Goal: Use online tool/utility: Utilize a website feature to perform a specific function

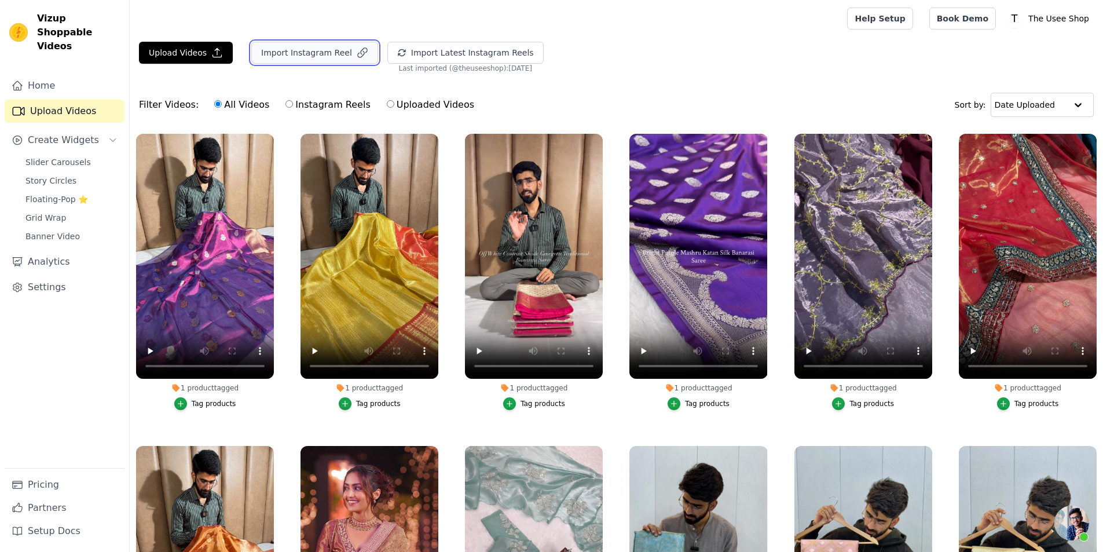
click at [290, 53] on button "Import Instagram Reel" at bounding box center [314, 53] width 127 height 22
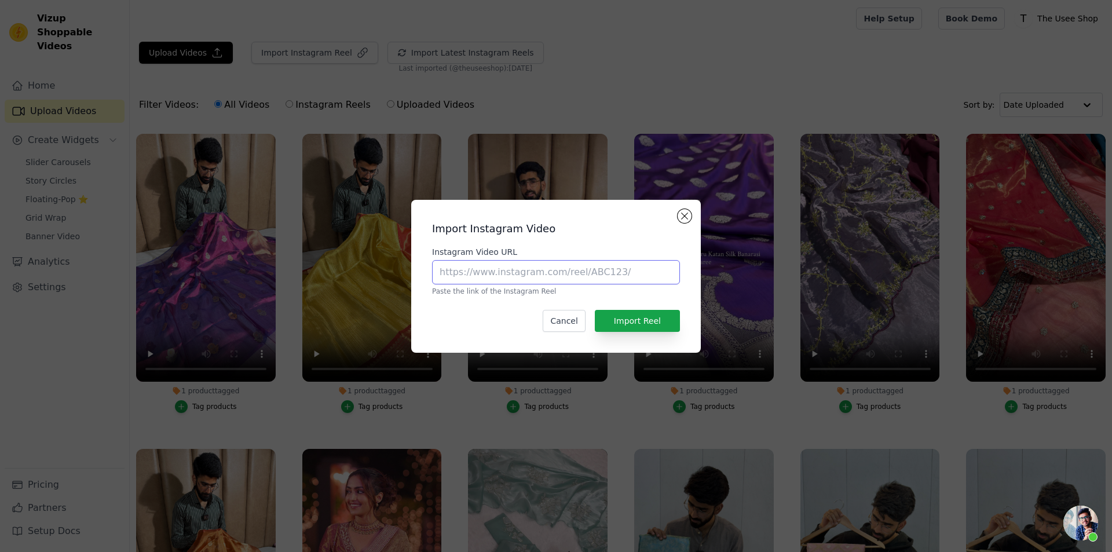
click at [576, 271] on input "Instagram Video URL" at bounding box center [556, 272] width 248 height 24
paste input "https://www.instagram.com/reel/DOx0bmEAnPt/?utm_source=ig_web_copy_link&igsh=ZH…"
type input "https://www.instagram.com/reel/DOx0bmEAnPt/?utm_source=ig_web_copy_link&igsh=ZH…"
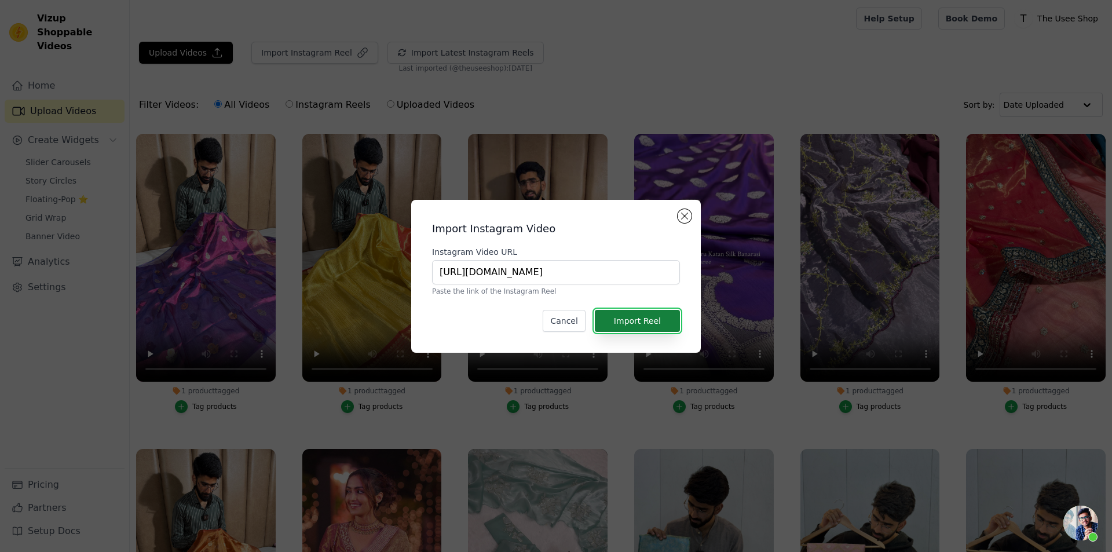
click at [650, 319] on button "Import Reel" at bounding box center [637, 321] width 85 height 22
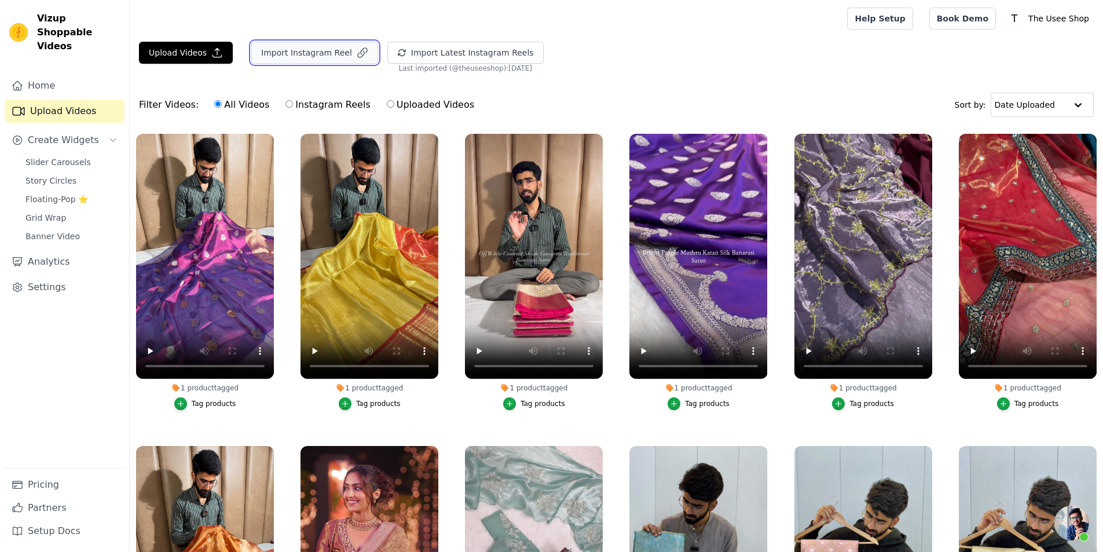
click at [305, 49] on button "Import Instagram Reel" at bounding box center [314, 53] width 127 height 22
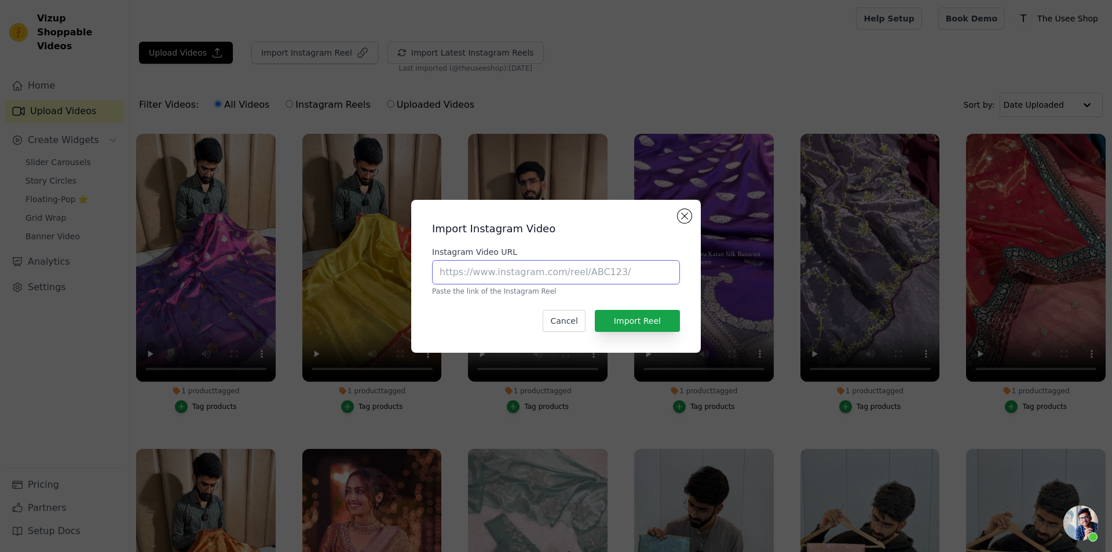
click at [519, 283] on input "Instagram Video URL" at bounding box center [556, 272] width 248 height 24
paste input "https://www.instagram.com/reel/DOx2v3Ygmoc/?utm_source=ig_web_copy_link&igsh=MX…"
type input "https://www.instagram.com/reel/DOx2v3Ygmoc/?utm_source=ig_web_copy_link&igsh=MX…"
click at [661, 314] on button "Import Reel" at bounding box center [637, 321] width 85 height 22
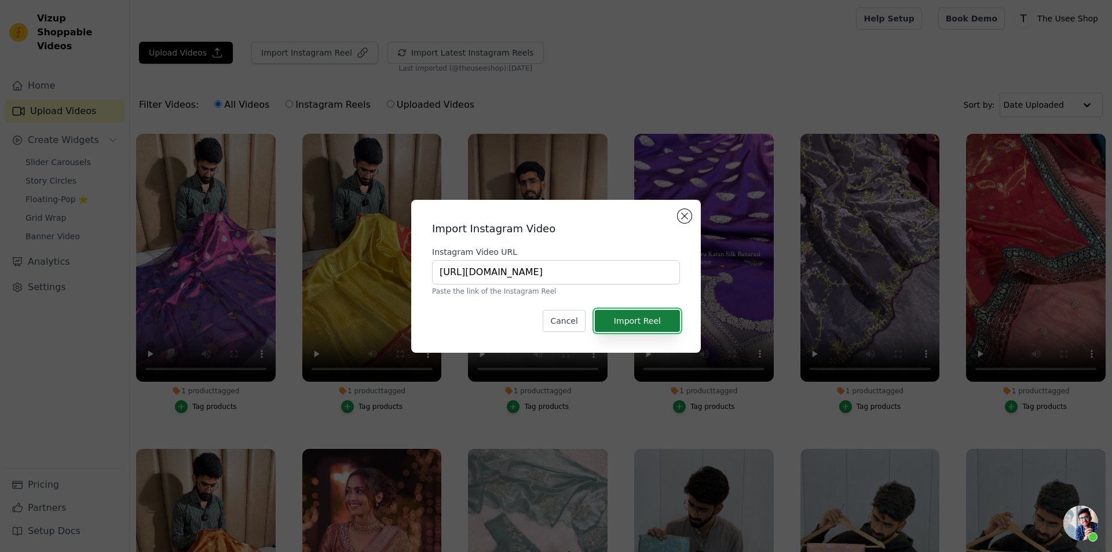
scroll to position [0, 0]
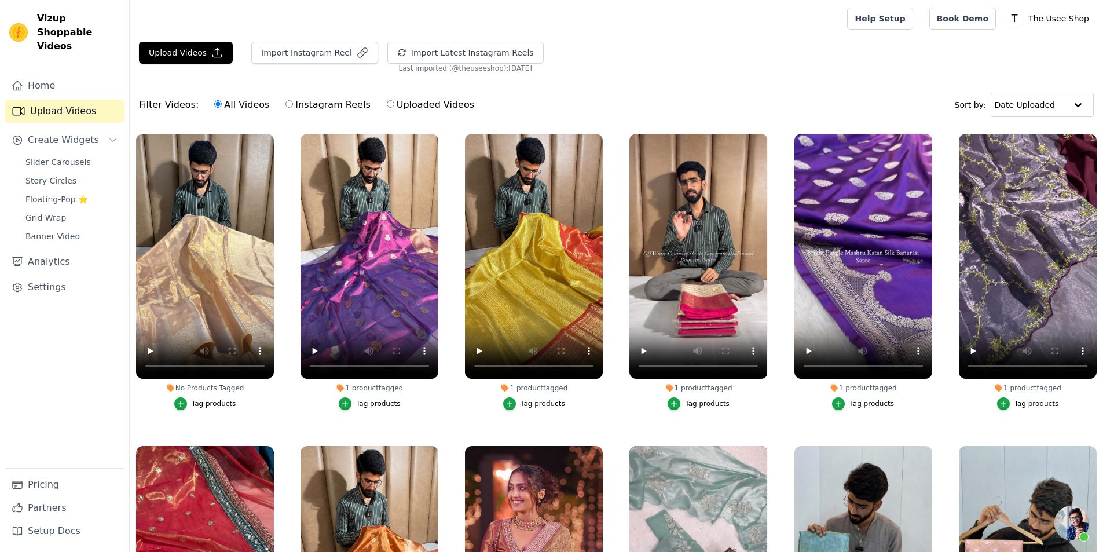
click at [215, 404] on div "Tag products" at bounding box center [214, 403] width 45 height 9
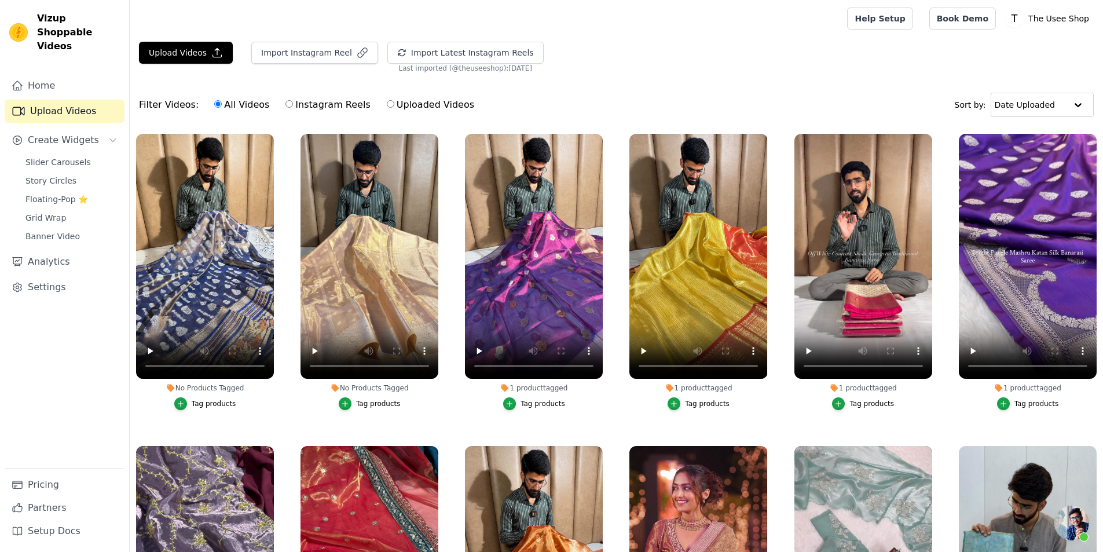
click at [192, 401] on button "Tag products" at bounding box center [205, 403] width 62 height 13
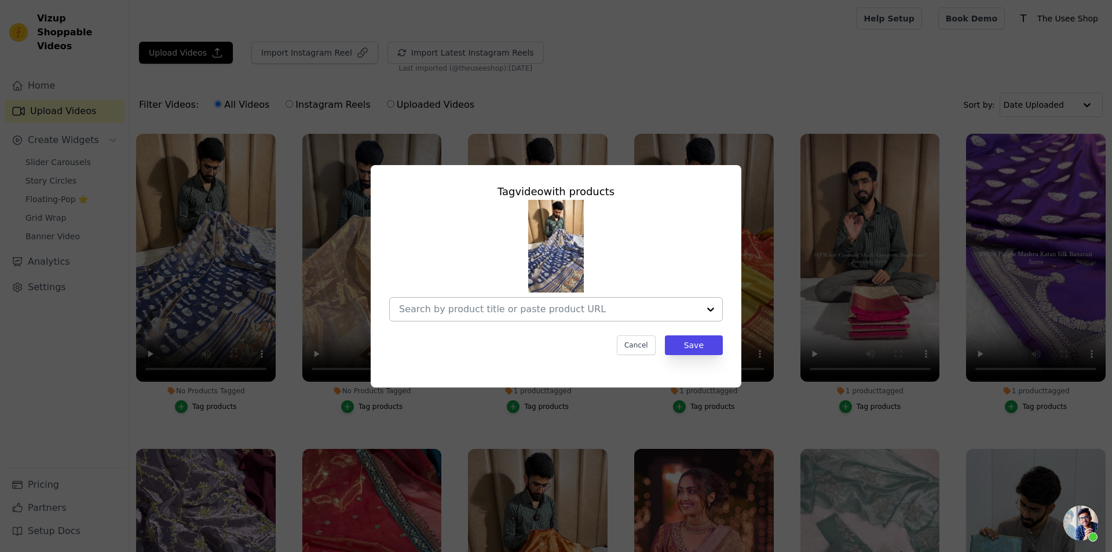
click at [444, 304] on input "No Products Tagged Tag video with products Cancel Save Tag products" at bounding box center [549, 308] width 300 height 11
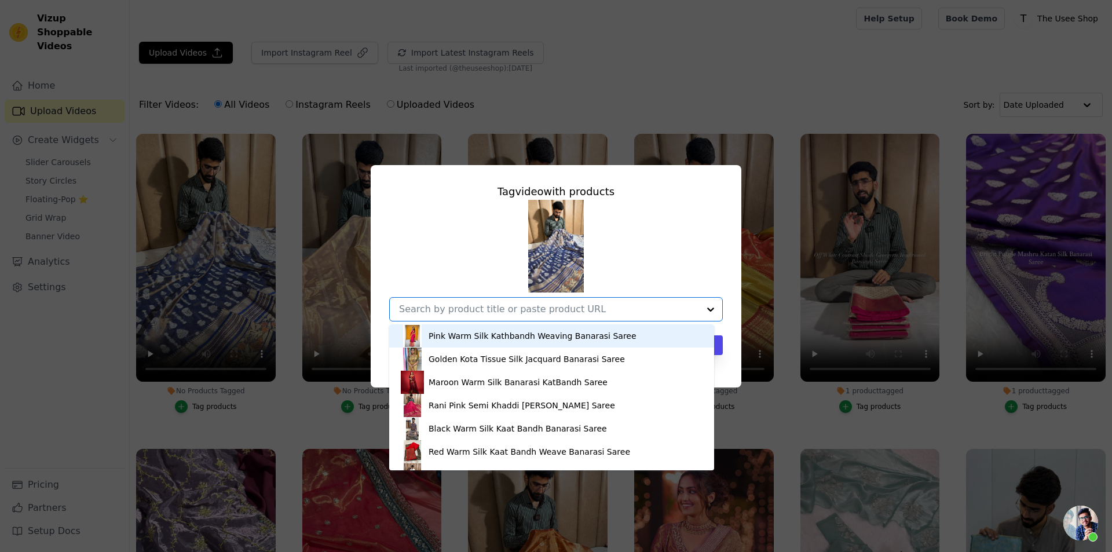
paste input "https://theuseeshop.com/products/dark-midnight-blue-soft-tissue-silk-traditiona…"
type input "https://theuseeshop.com/products/dark-midnight-blue-soft-tissue-silk-traditiona…"
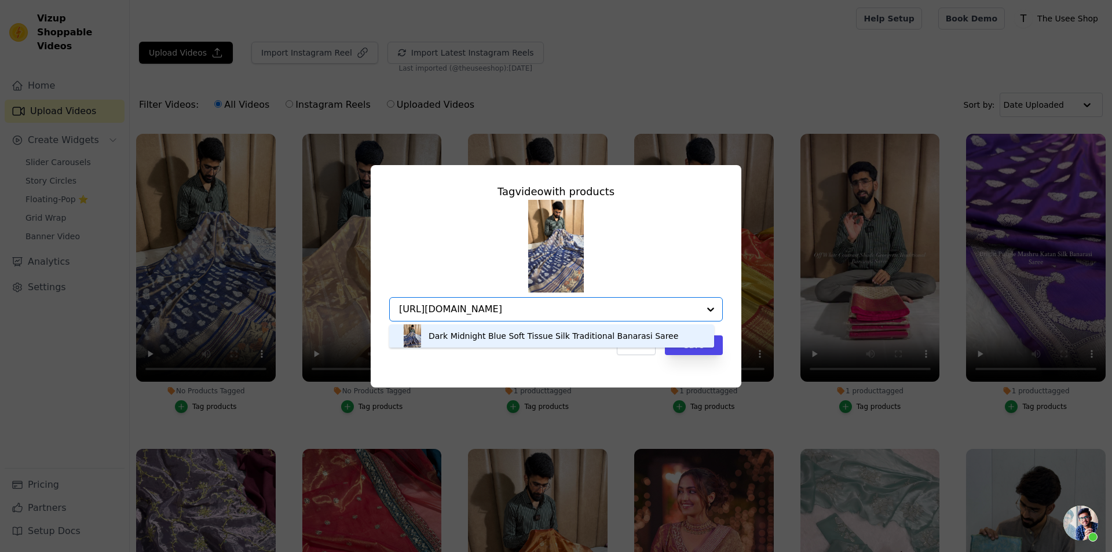
click at [676, 341] on div "Dark Midnight Blue Soft Tissue Silk Traditional Banarasi Saree" at bounding box center [552, 335] width 302 height 23
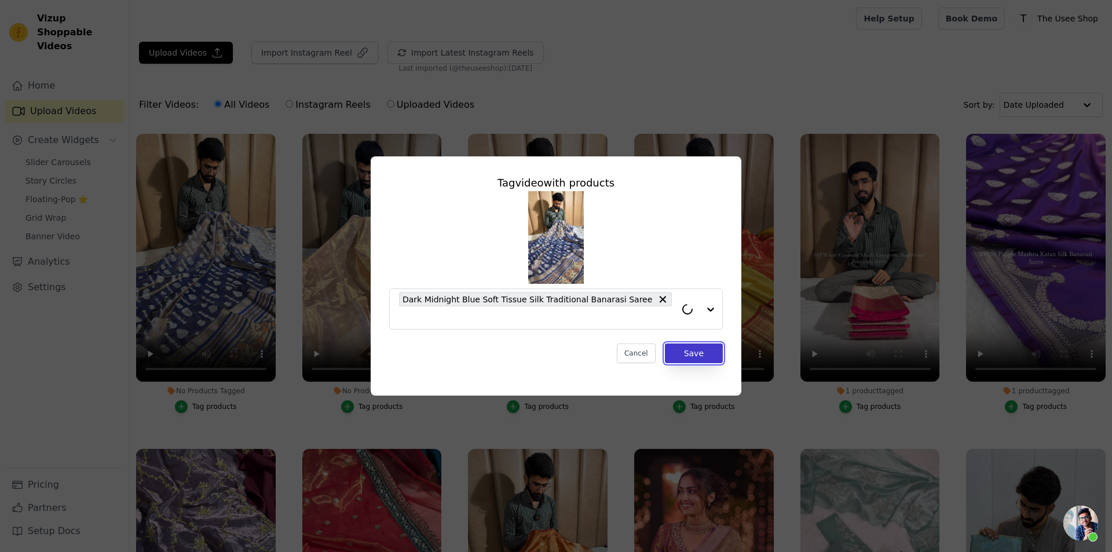
click at [691, 343] on button "Save" at bounding box center [694, 353] width 58 height 20
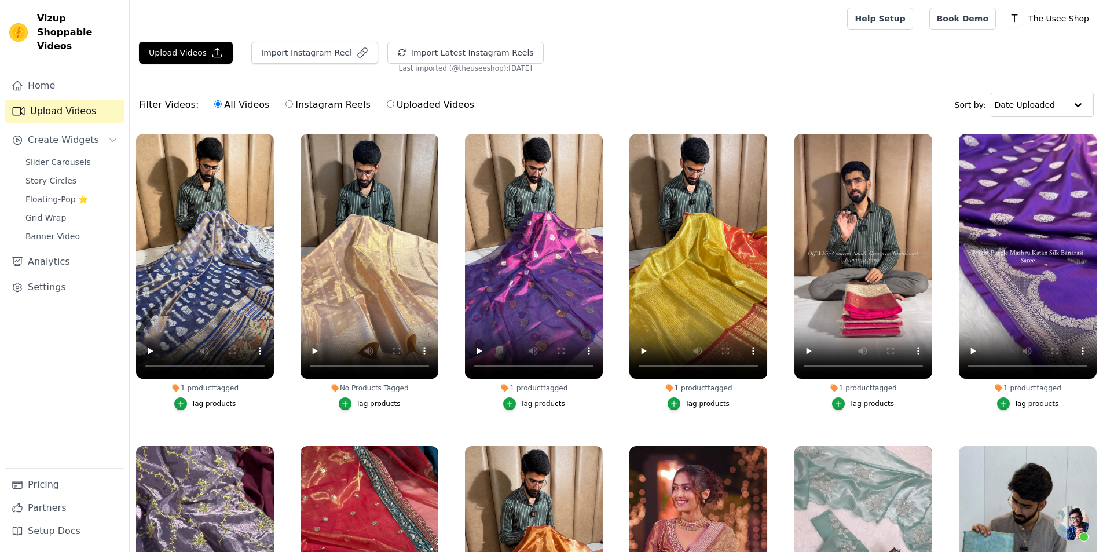
click at [391, 402] on div "Tag products" at bounding box center [378, 403] width 45 height 9
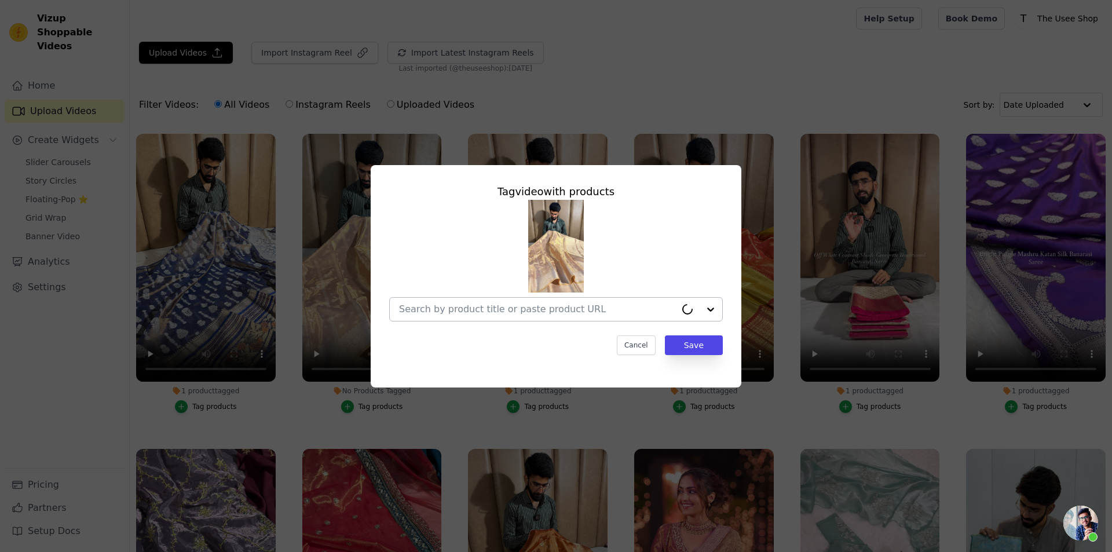
click at [448, 317] on div at bounding box center [537, 309] width 277 height 23
paste input "https://theuseeshop.com/products/light-gold-kathan-tissue-silk-zari-buta-banara…"
type input "https://theuseeshop.com/products/light-gold-kathan-tissue-silk-zari-buta-banara…"
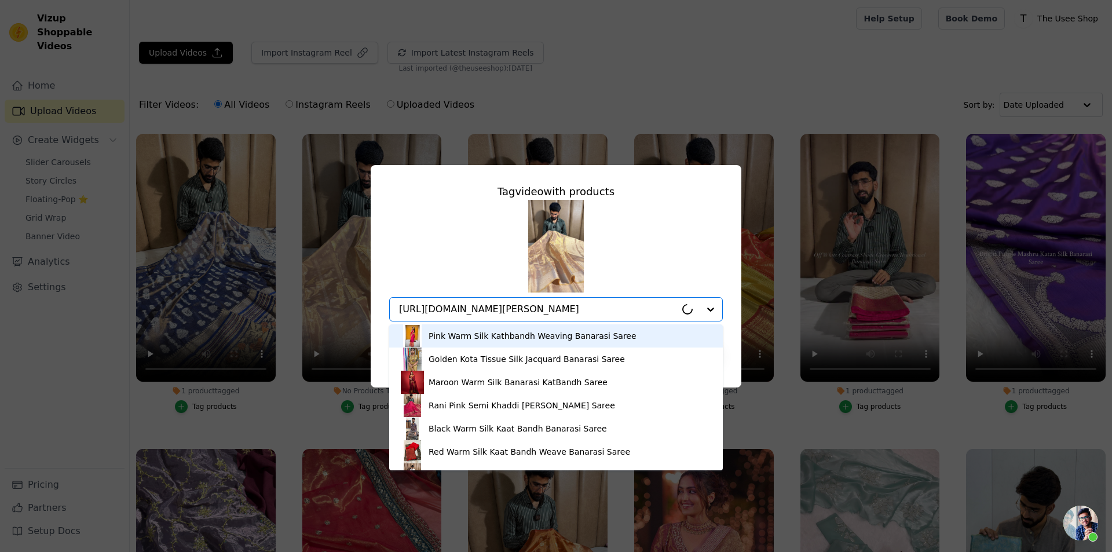
scroll to position [0, 65]
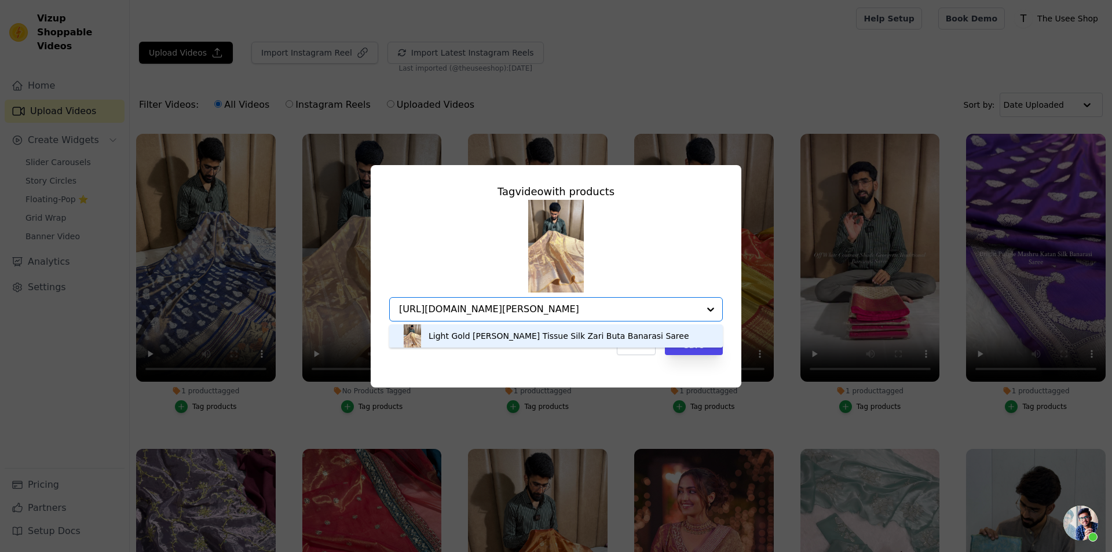
click at [625, 333] on div "Light Gold Kathan Tissue Silk Zari Buta Banarasi Saree" at bounding box center [556, 335] width 310 height 23
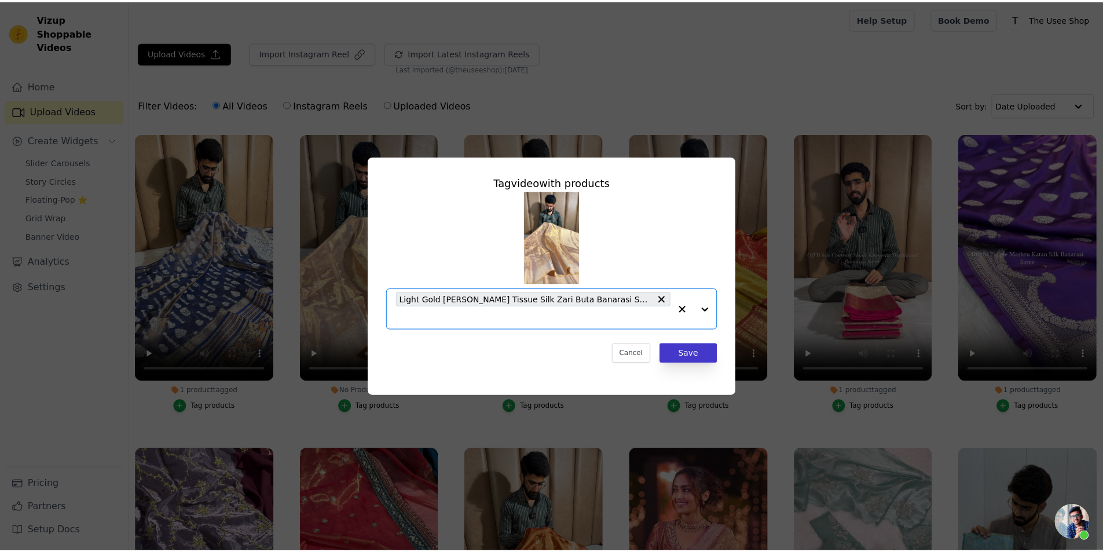
scroll to position [0, 0]
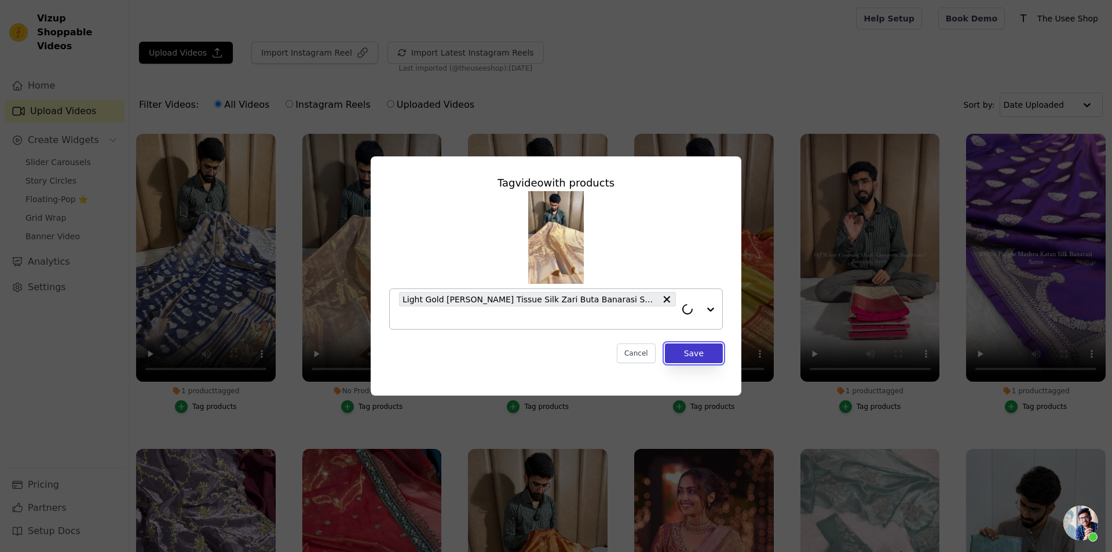
click at [697, 349] on button "Save" at bounding box center [694, 353] width 58 height 20
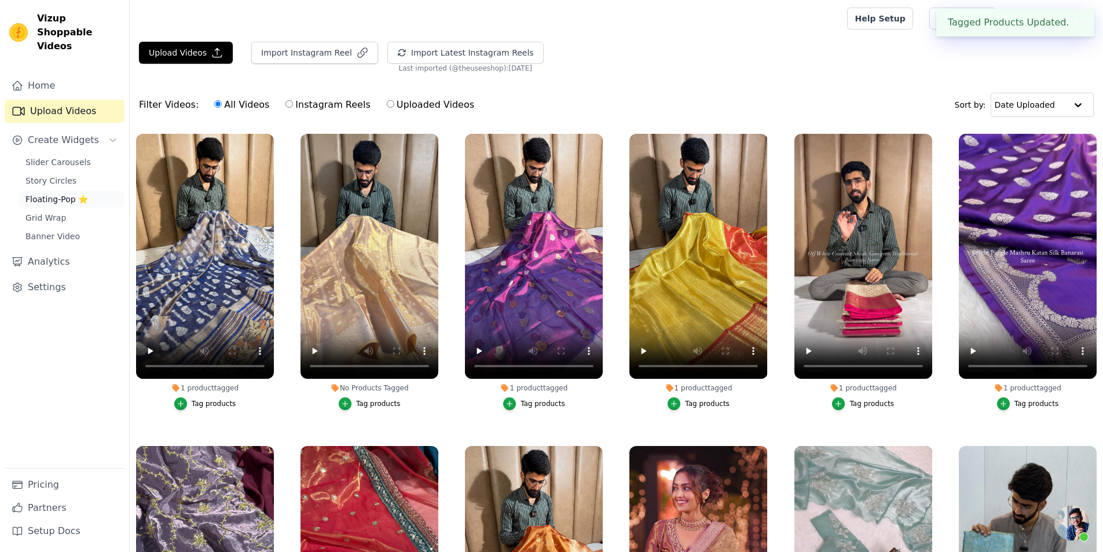
click at [57, 193] on span "Floating-Pop ⭐" at bounding box center [56, 199] width 63 height 12
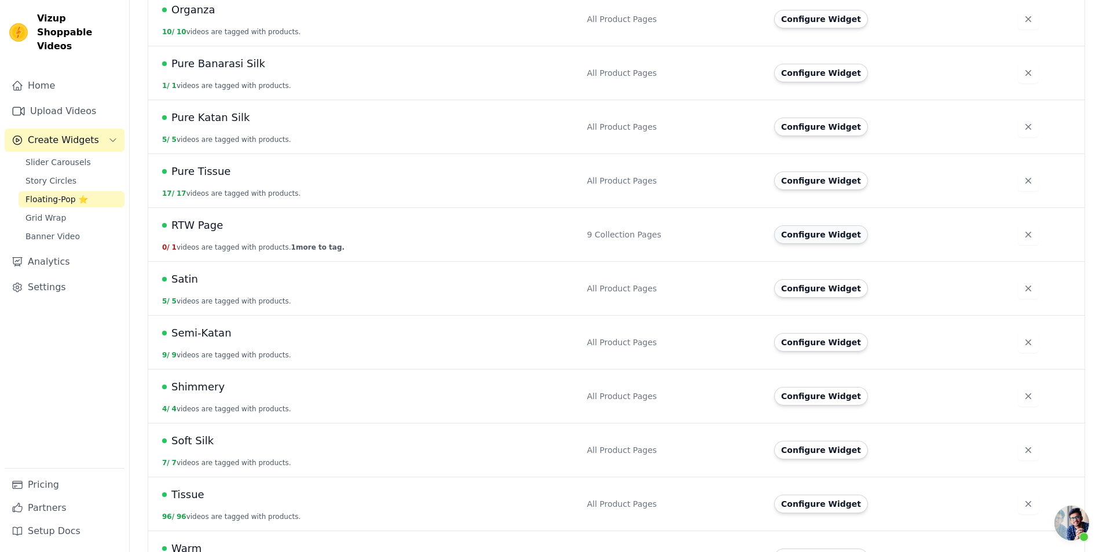
scroll to position [765, 0]
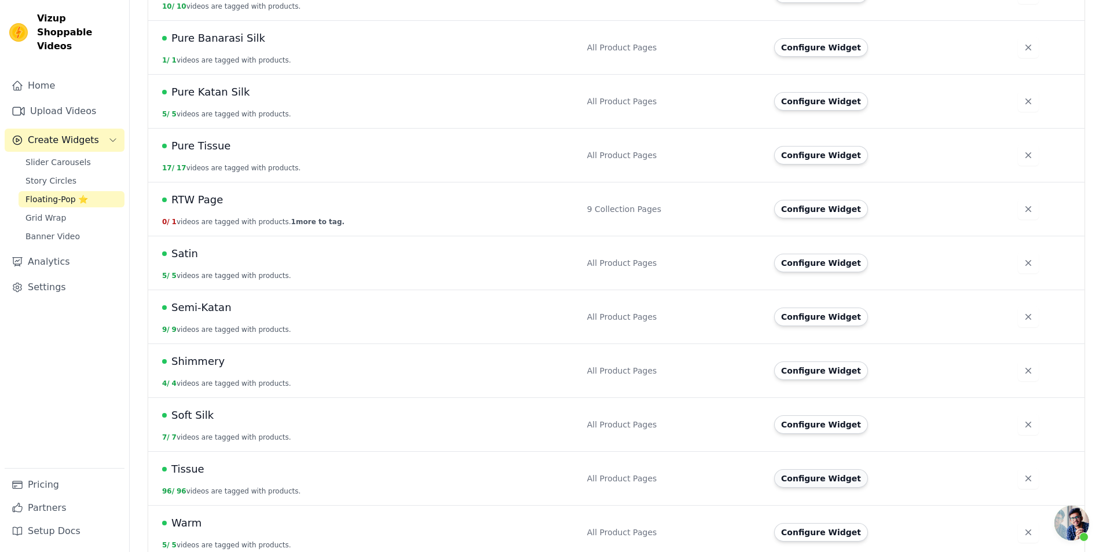
click at [824, 469] on button "Configure Widget" at bounding box center [821, 478] width 94 height 19
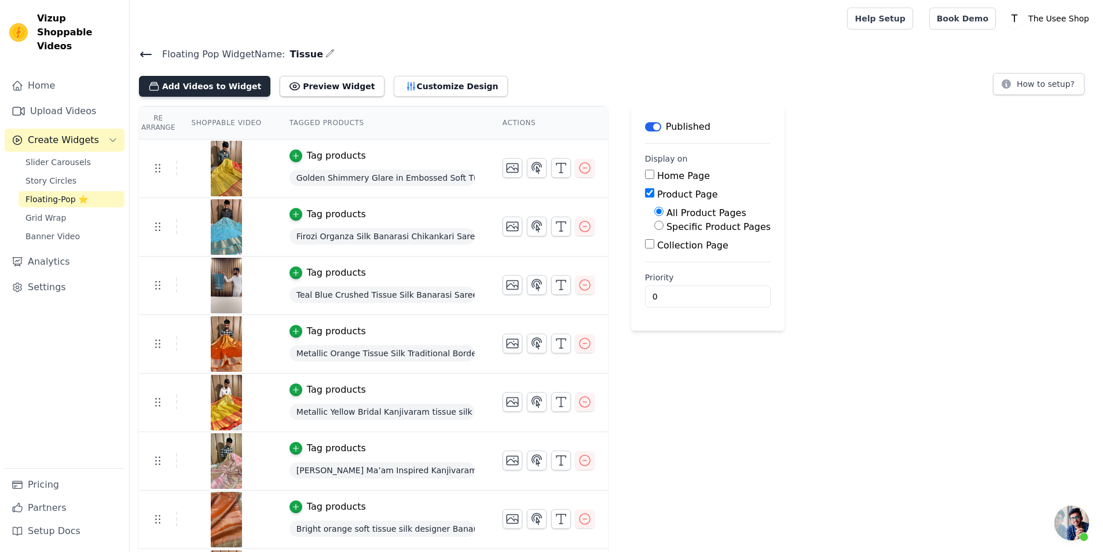
click at [179, 85] on button "Add Videos to Widget" at bounding box center [204, 86] width 131 height 21
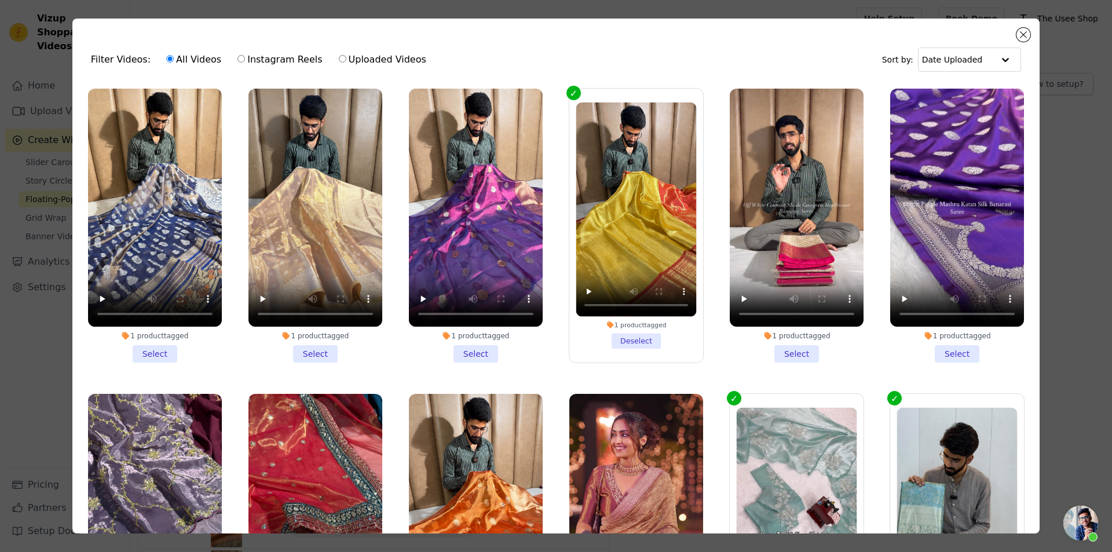
click at [315, 343] on li "1 product tagged Select" at bounding box center [315, 226] width 134 height 274
click at [0, 0] on input "1 product tagged Select" at bounding box center [0, 0] width 0 height 0
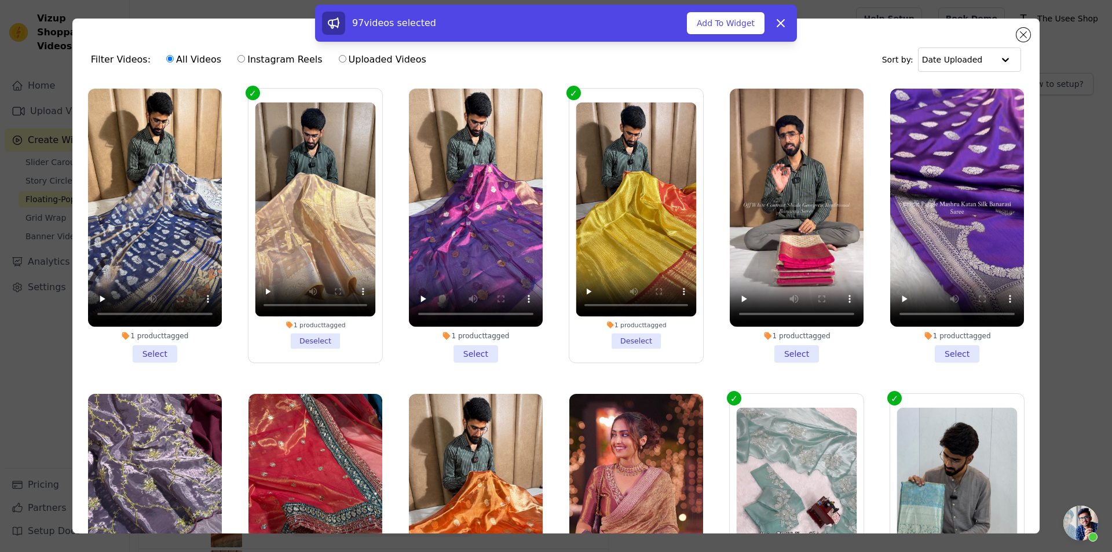
click at [131, 345] on li "1 product tagged Select" at bounding box center [155, 226] width 134 height 274
click at [0, 0] on input "1 product tagged Select" at bounding box center [0, 0] width 0 height 0
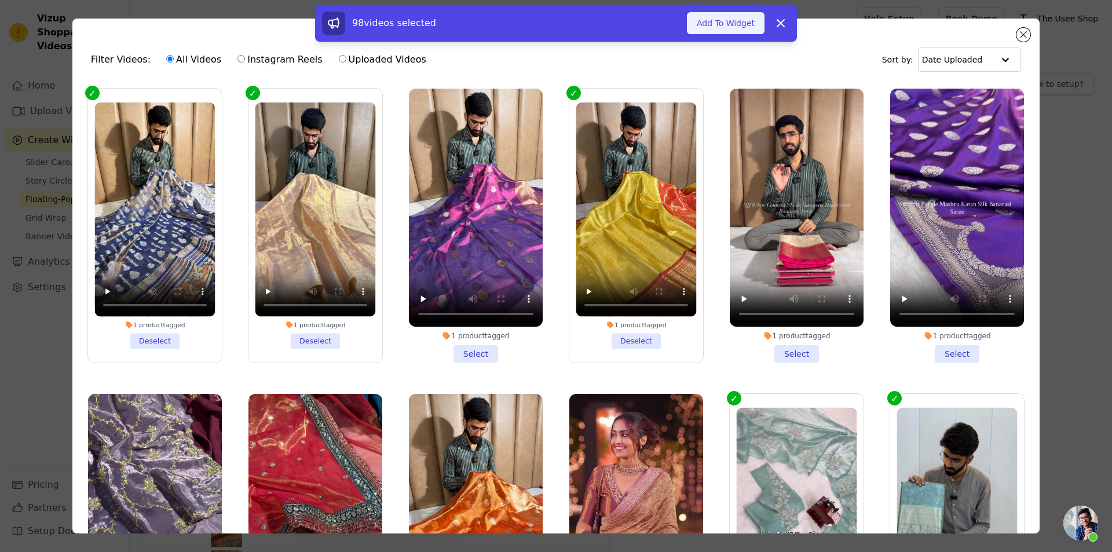
click at [743, 29] on button "Add To Widget" at bounding box center [726, 23] width 78 height 22
